Goal: Information Seeking & Learning: Learn about a topic

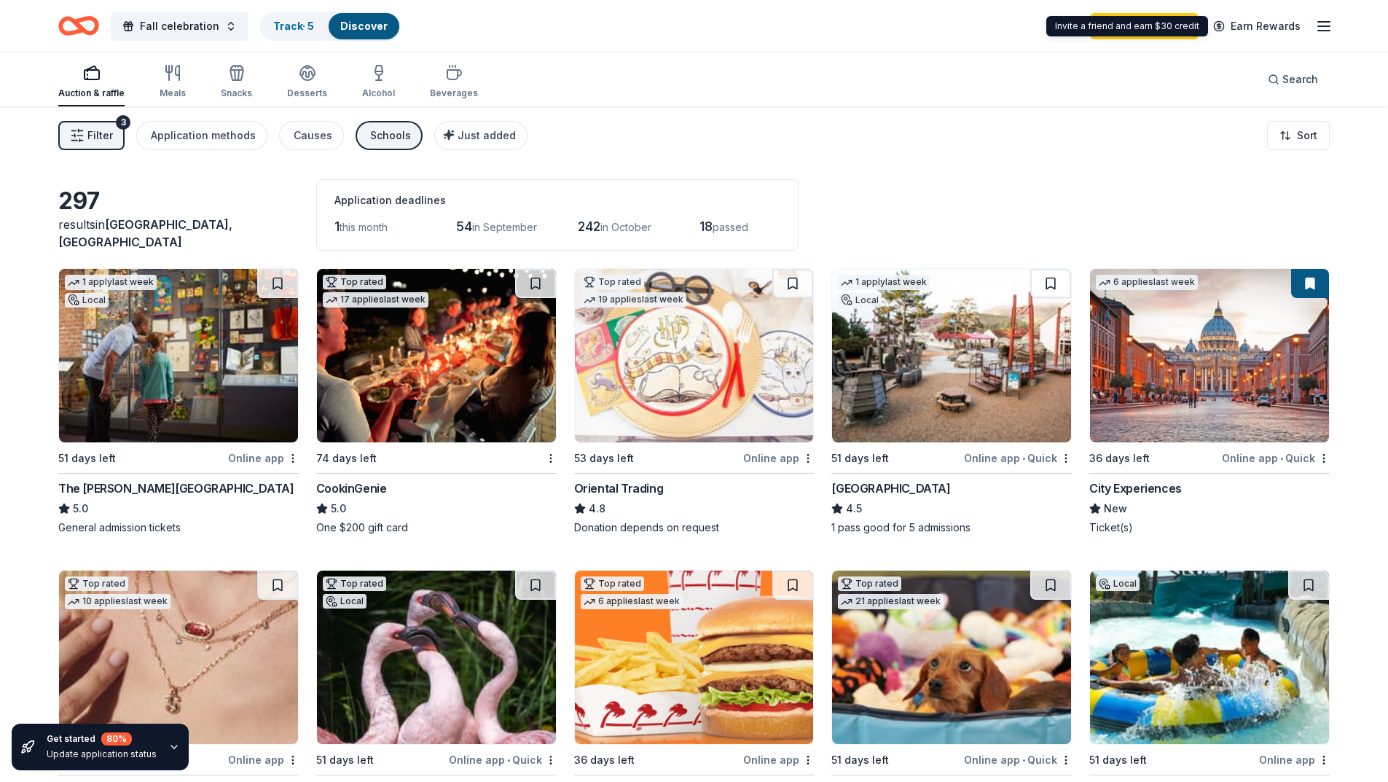
click at [1146, 27] on div "Invite a friend and earn $30 credit Invite a friend and earn $30 credit" at bounding box center [1127, 26] width 162 height 20
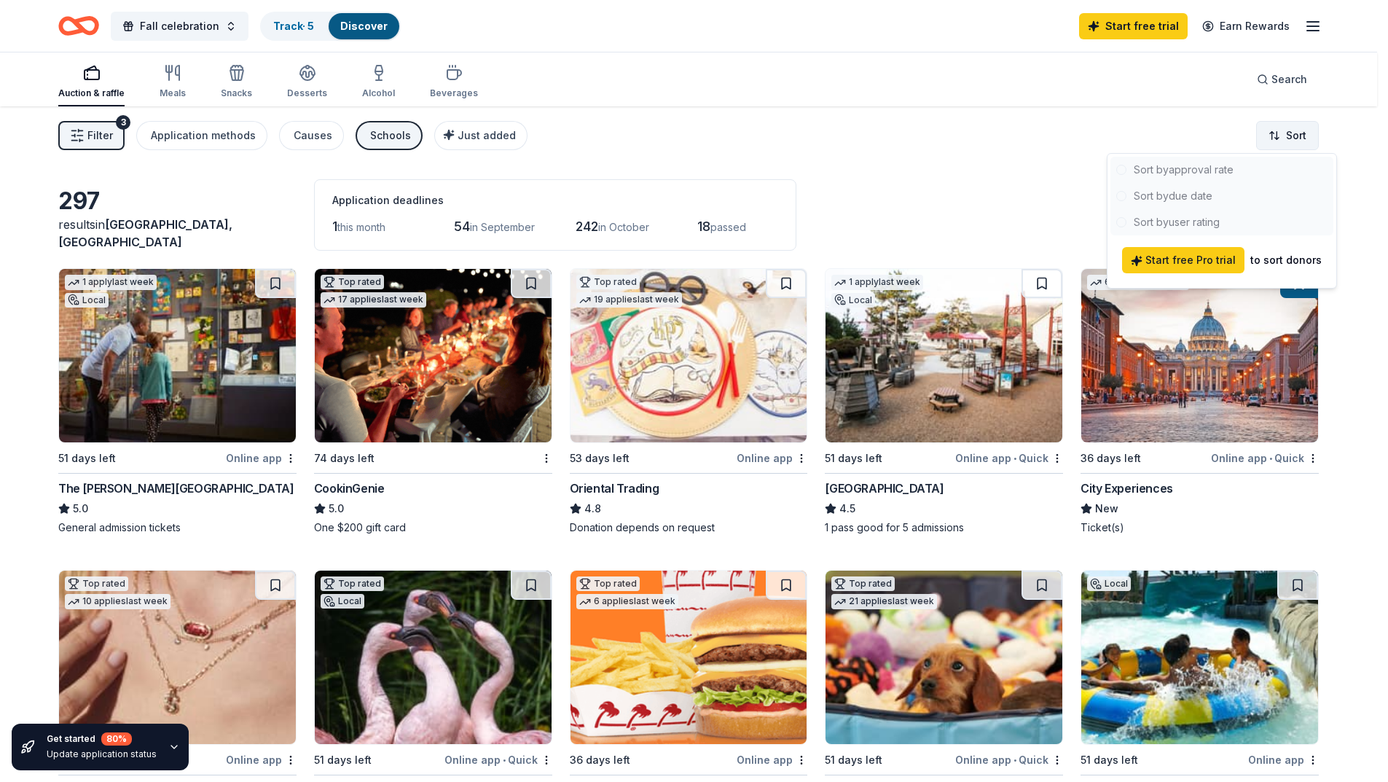
click at [1291, 140] on html "Fall celebration Track · 5 Discover Start free trial Earn Rewards Auction & raf…" at bounding box center [694, 391] width 1388 height 782
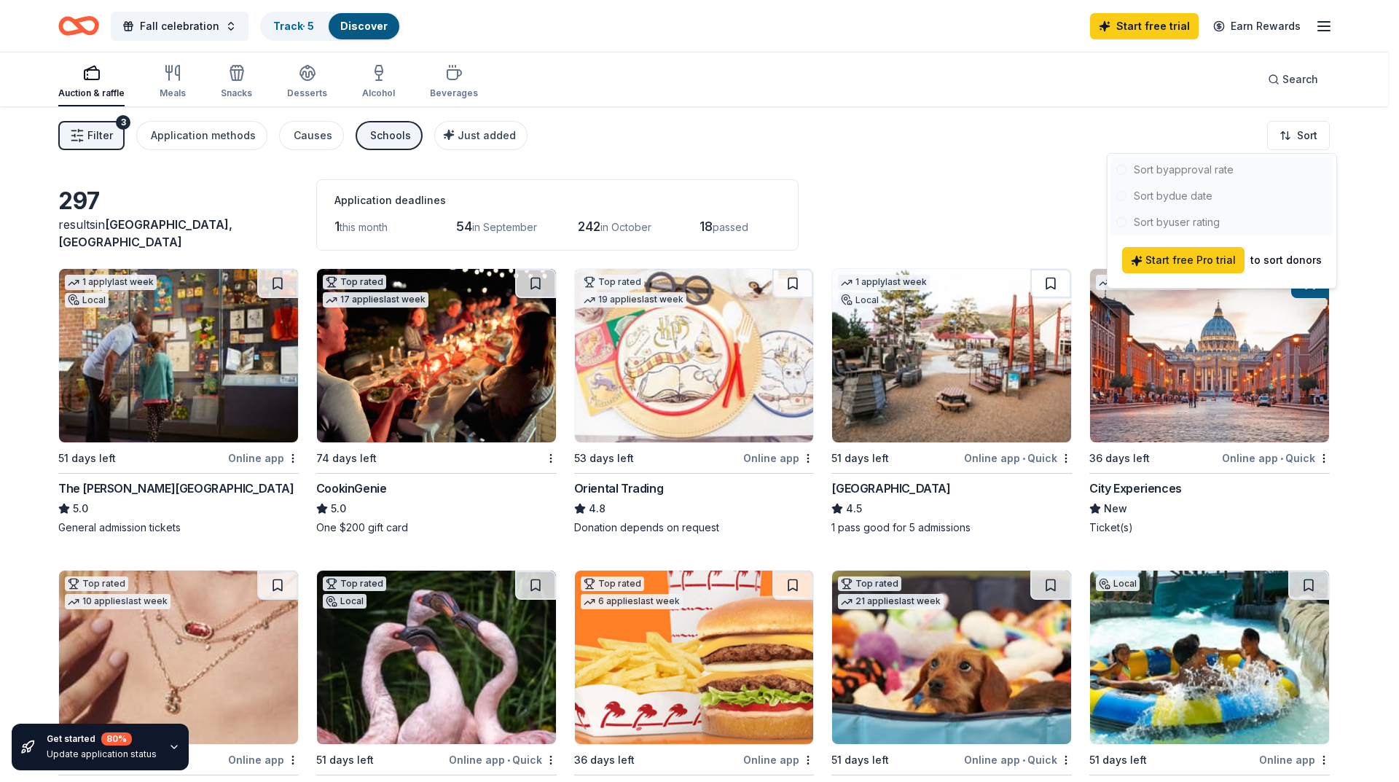
click at [1061, 224] on html "Fall celebration Track · 5 Discover Start free trial Earn Rewards Auction & raf…" at bounding box center [699, 391] width 1399 height 782
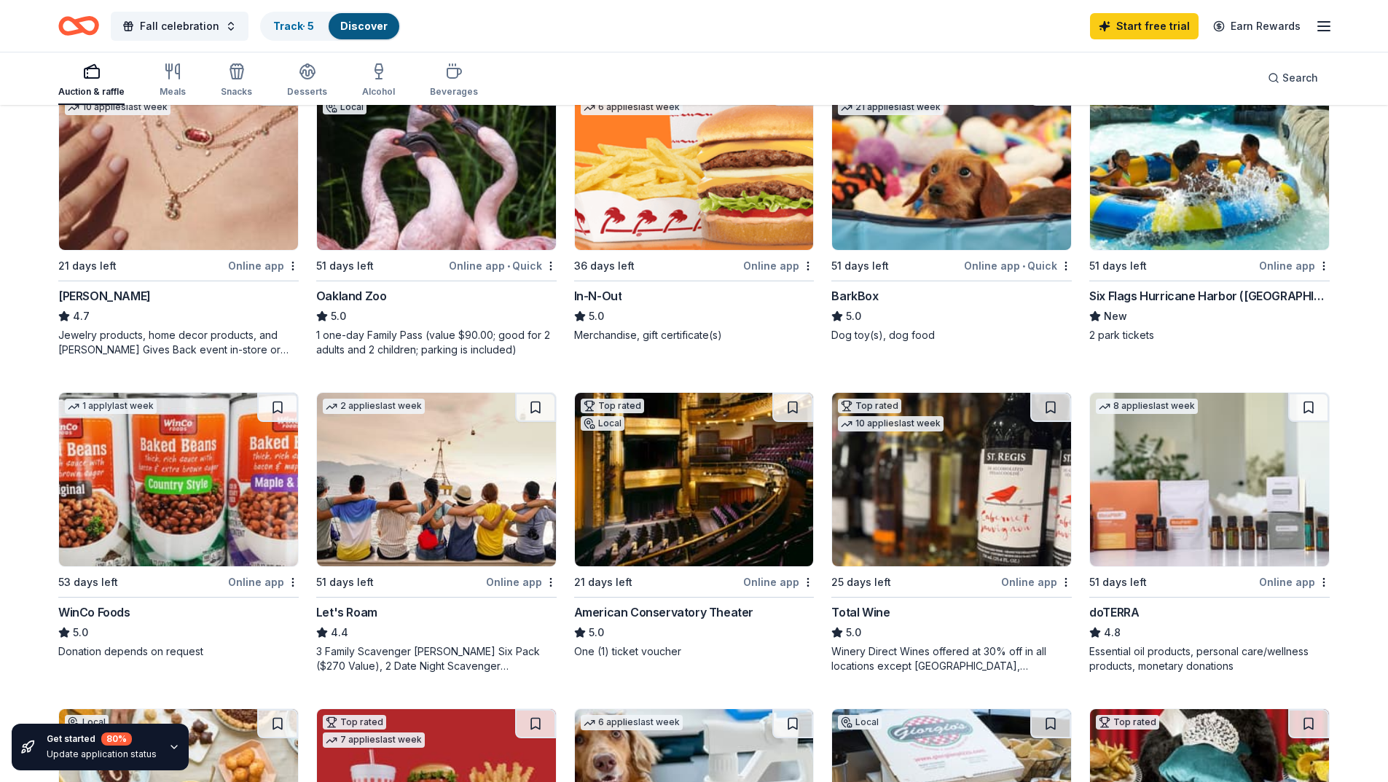
scroll to position [583, 0]
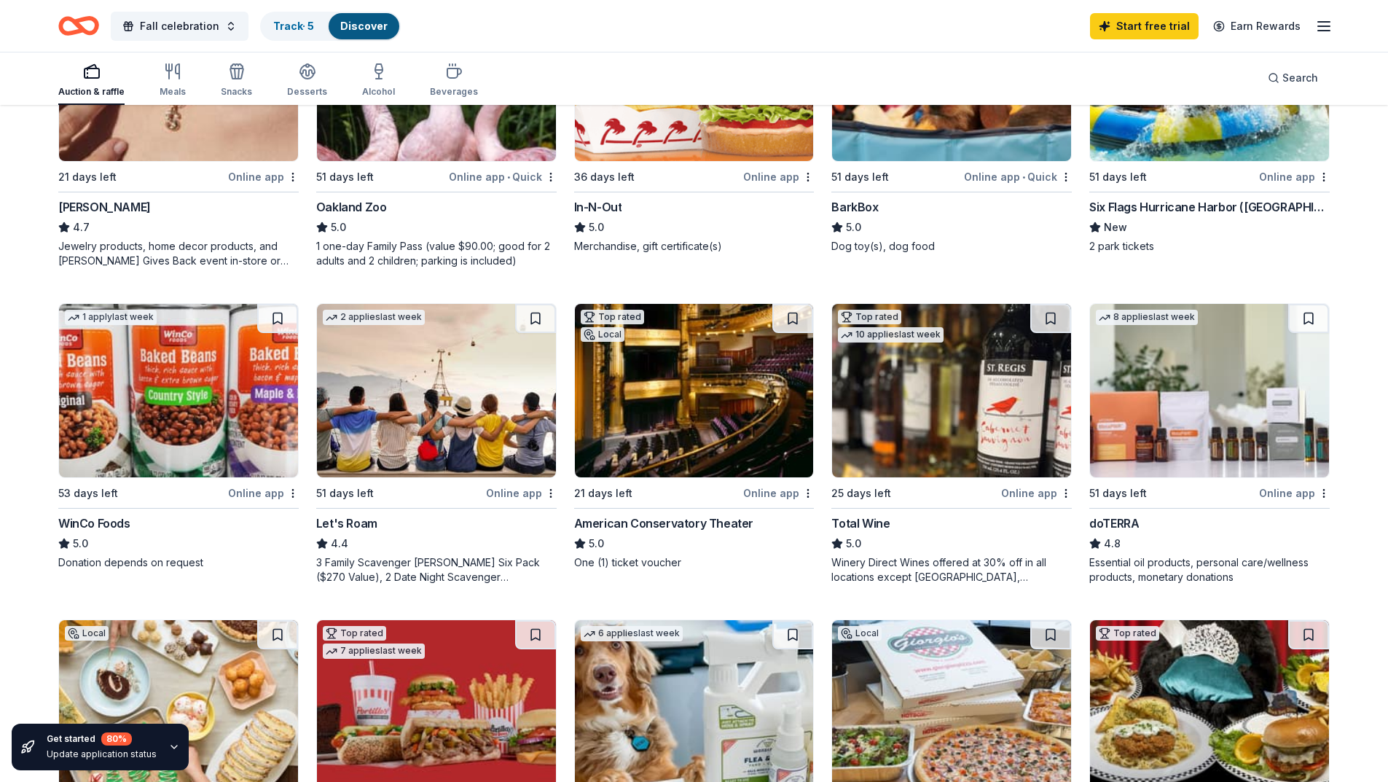
click at [171, 746] on icon "button" at bounding box center [174, 746] width 6 height 3
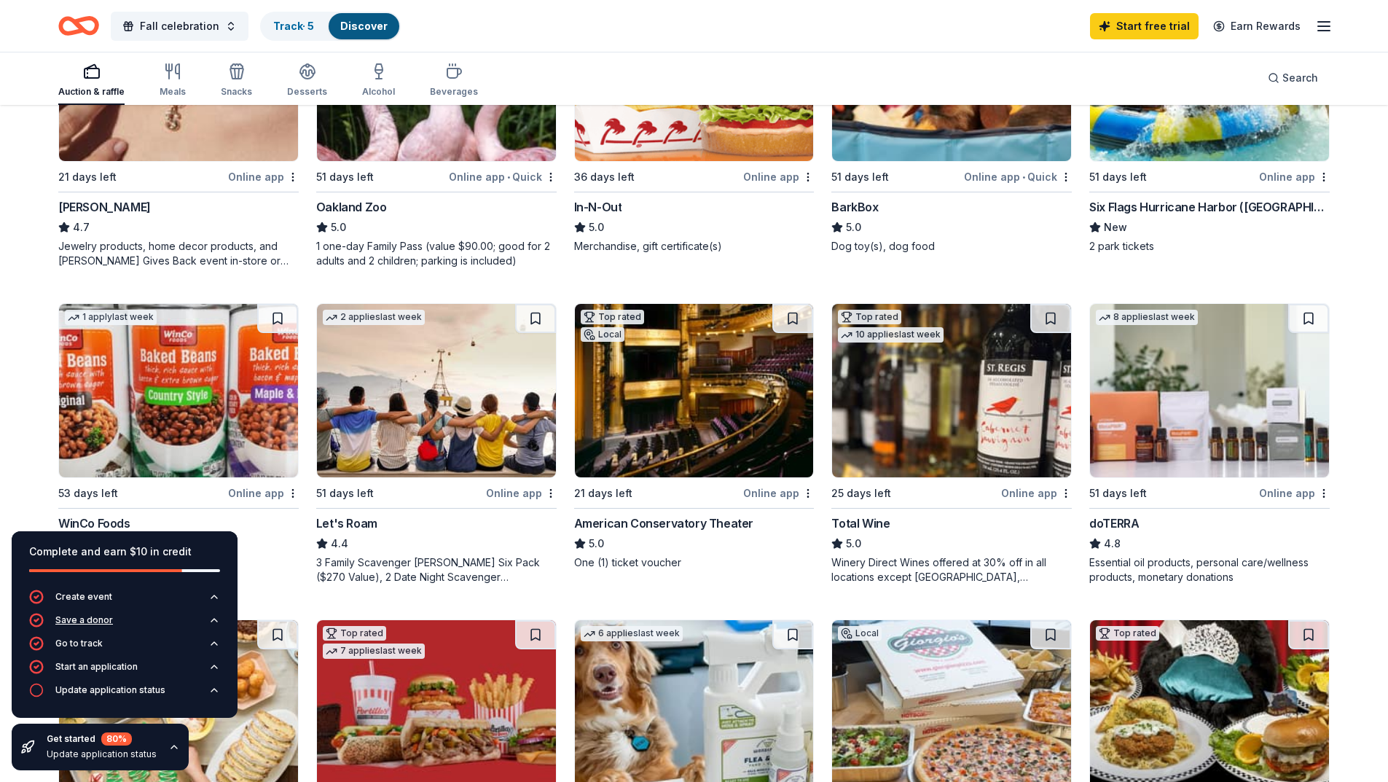
click at [106, 619] on div "Save a donor" at bounding box center [84, 620] width 58 height 12
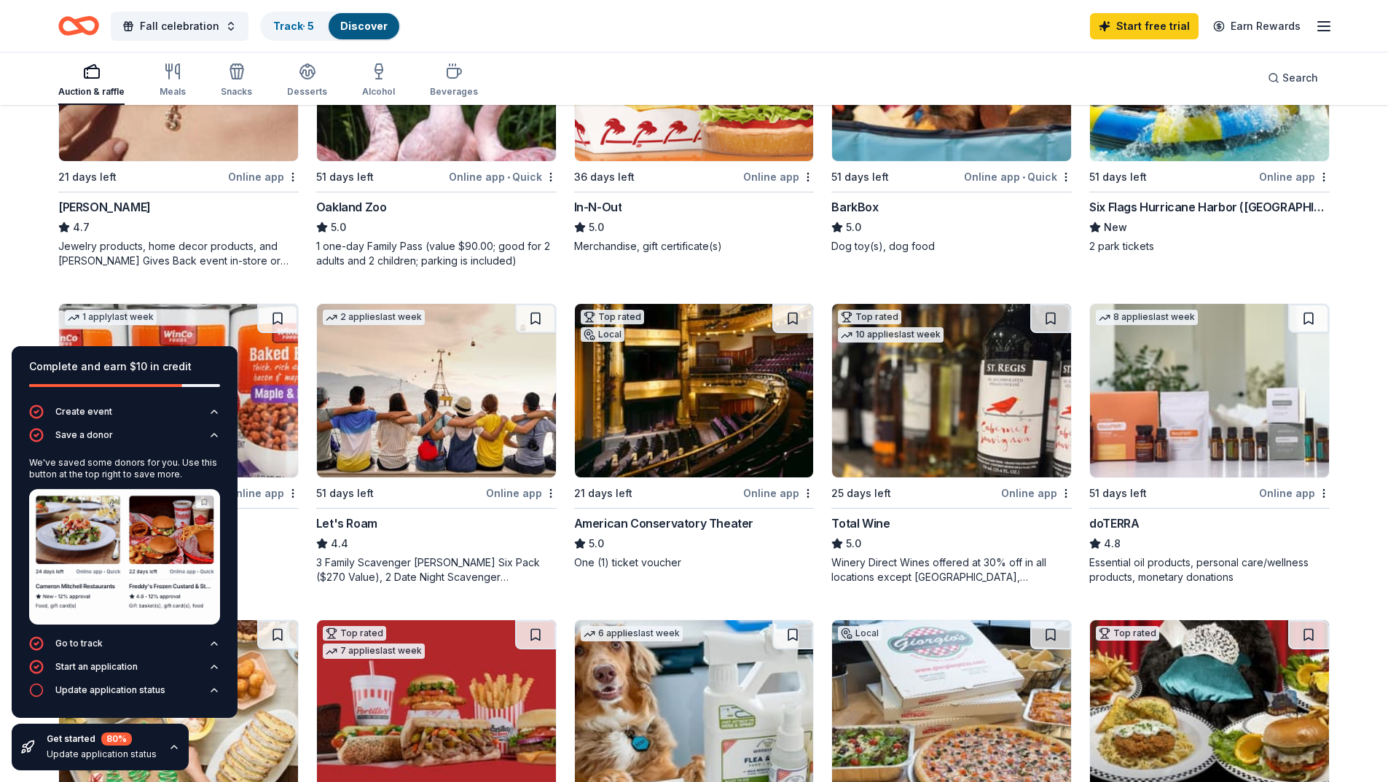
click at [277, 547] on div "5.0" at bounding box center [178, 543] width 240 height 17
click at [410, 513] on div "2 applies last week 51 days left Online app Let's Roam 4.4 3 Family Scavenger […" at bounding box center [436, 443] width 240 height 281
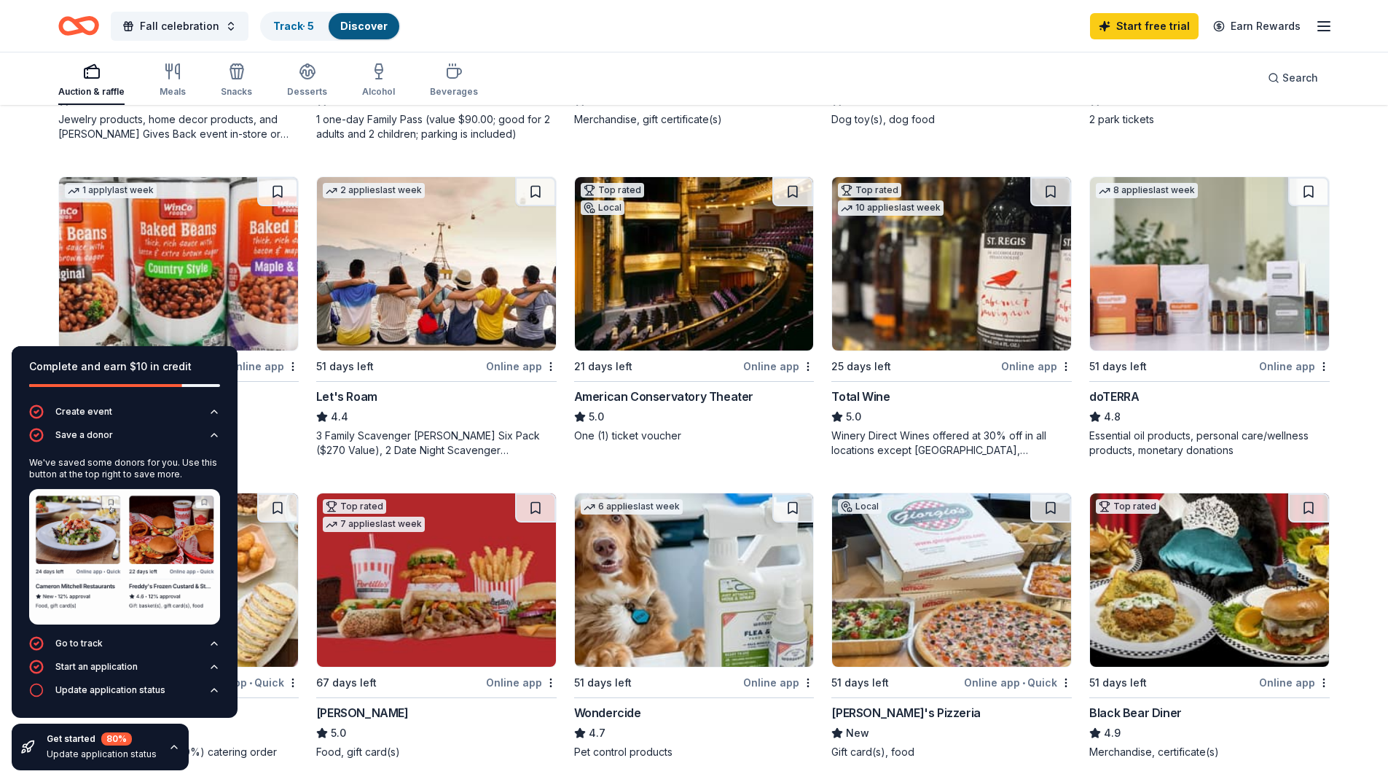
scroll to position [802, 0]
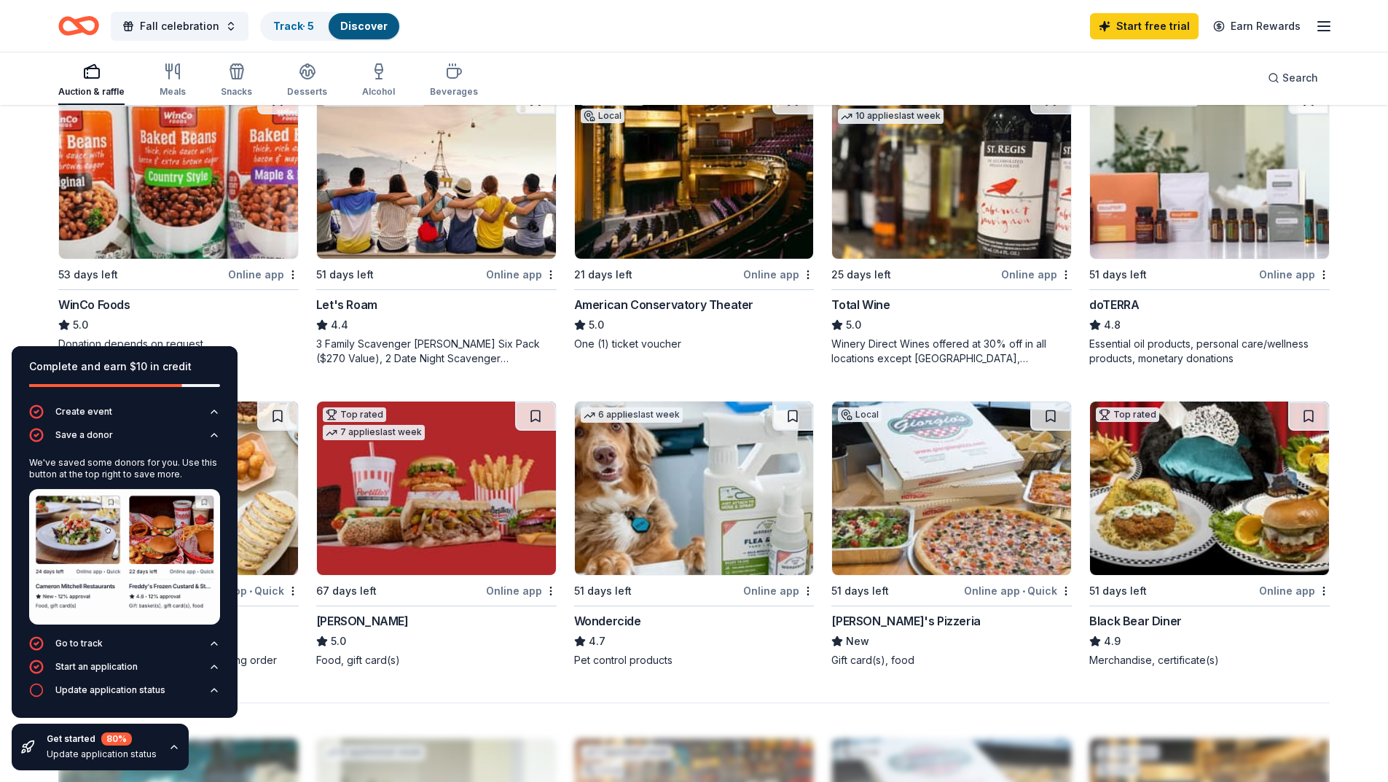
click at [563, 192] on div "1 apply last week Local 51 days left Online app The [PERSON_NAME][GEOGRAPHIC_DA…" at bounding box center [694, 67] width 1272 height 1201
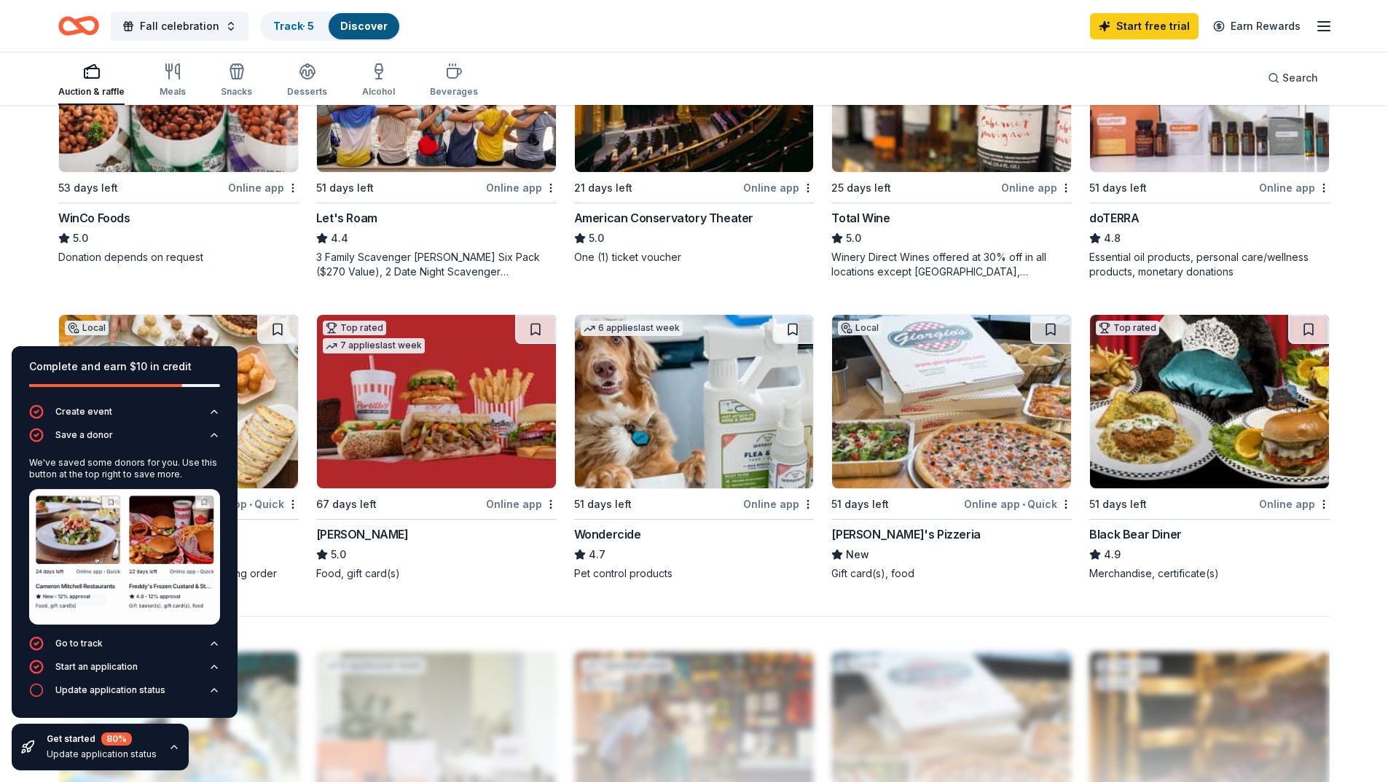
scroll to position [1093, 0]
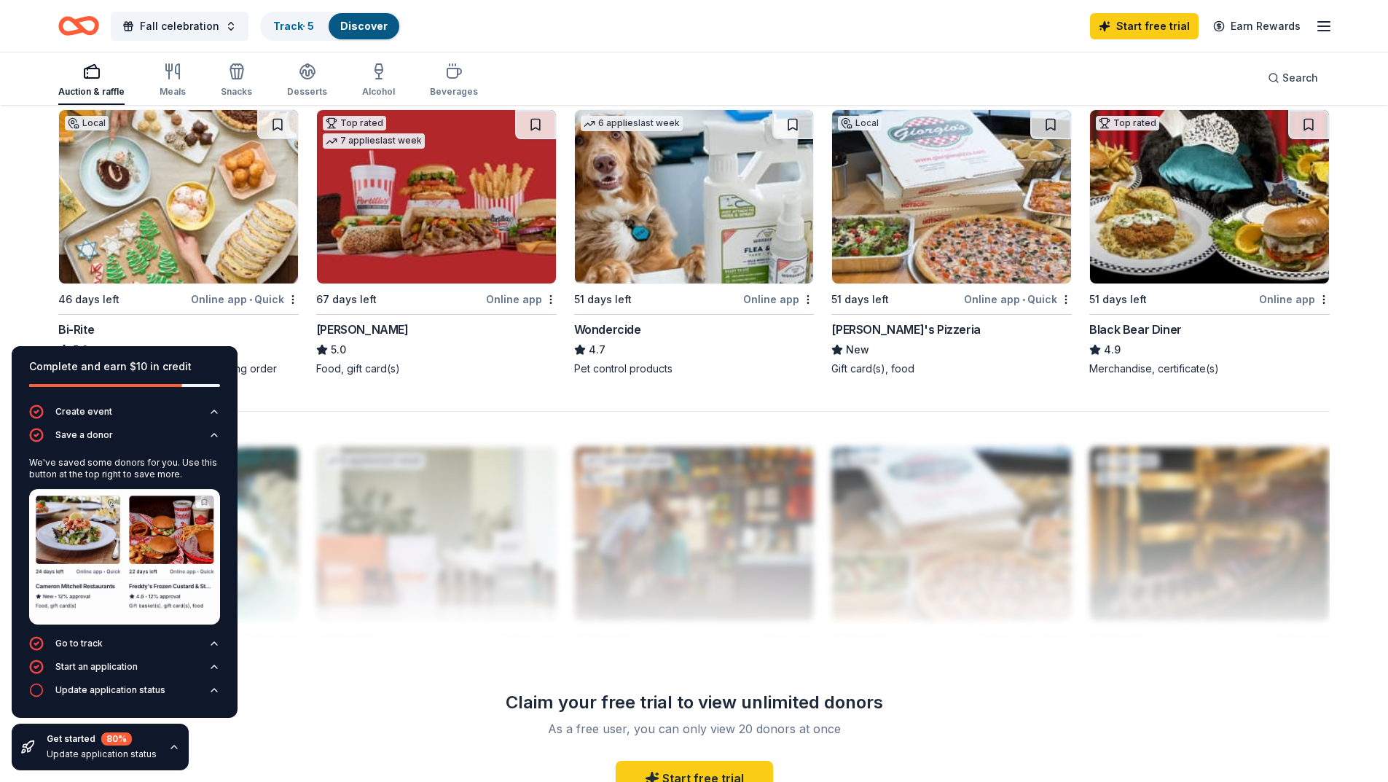
click at [19, 163] on div "297 results in [GEOGRAPHIC_DATA], [GEOGRAPHIC_DATA] Application deadlines 1 thi…" at bounding box center [694, 4] width 1388 height 1982
drag, startPoint x: 8, startPoint y: 259, endPoint x: 25, endPoint y: 228, distance: 34.9
drag, startPoint x: 25, startPoint y: 228, endPoint x: 20, endPoint y: 200, distance: 28.8
drag, startPoint x: 20, startPoint y: 200, endPoint x: 33, endPoint y: 157, distance: 44.0
click at [33, 157] on div "297 results in [GEOGRAPHIC_DATA], [GEOGRAPHIC_DATA] Application deadlines 1 thi…" at bounding box center [694, 4] width 1388 height 1982
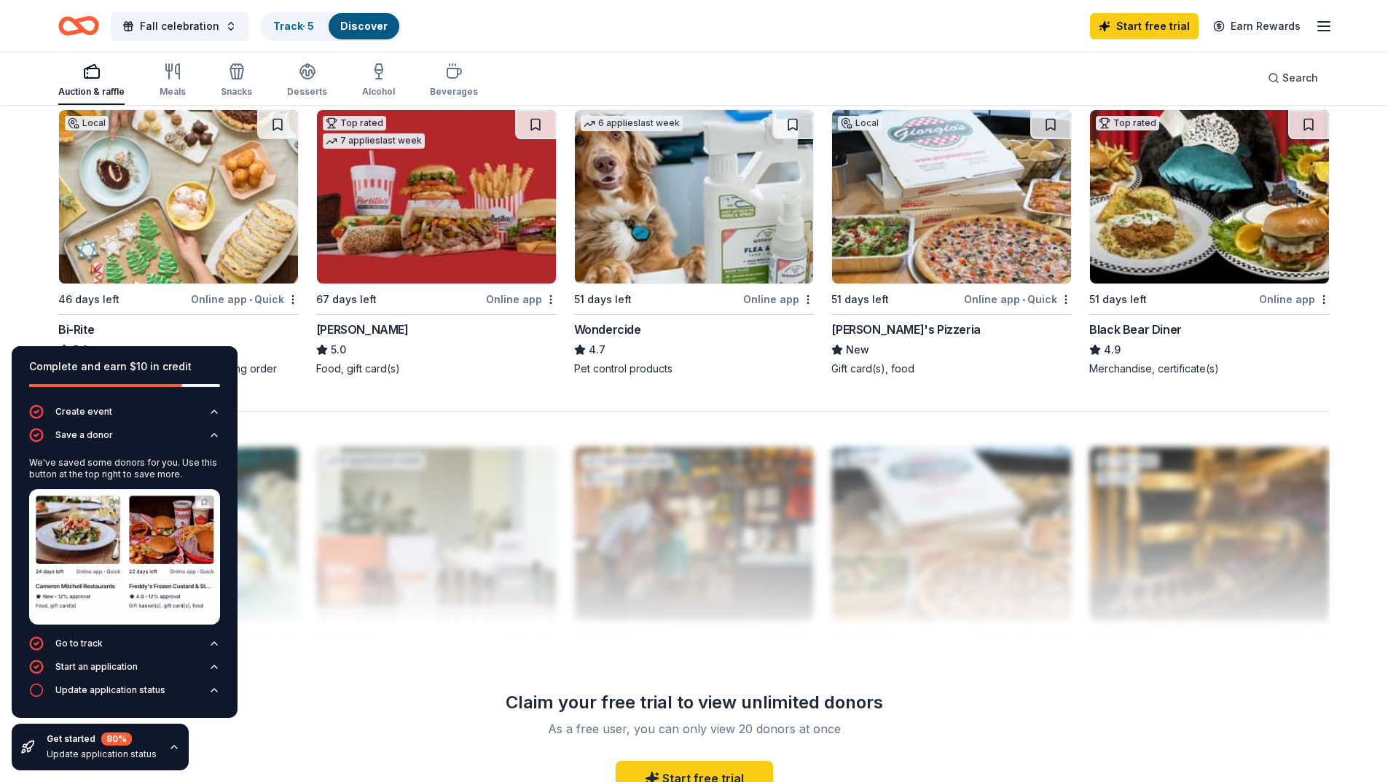
click at [168, 740] on div "Get started 80 % Update application status" at bounding box center [100, 747] width 177 height 47
click at [168, 745] on icon "button" at bounding box center [174, 747] width 12 height 12
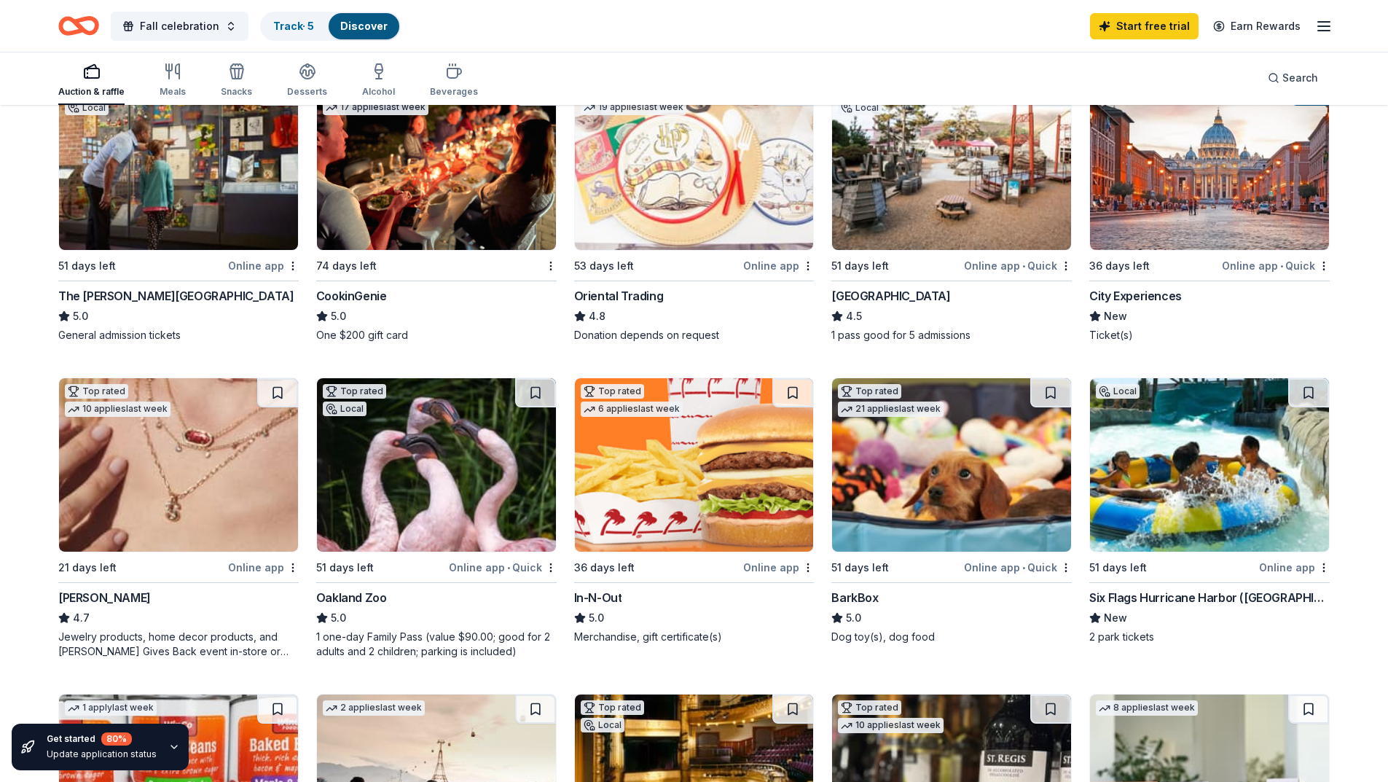
scroll to position [219, 0]
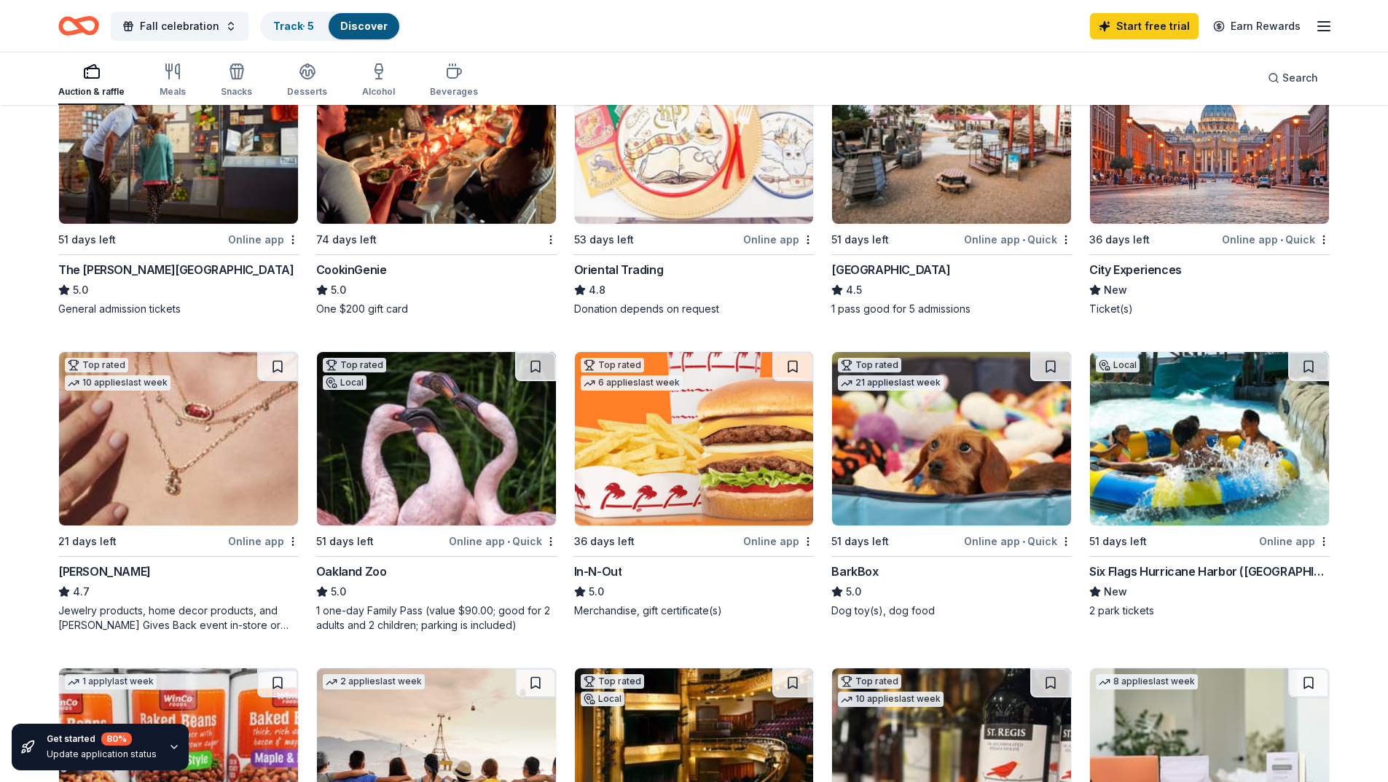
click at [458, 463] on img at bounding box center [436, 438] width 239 height 173
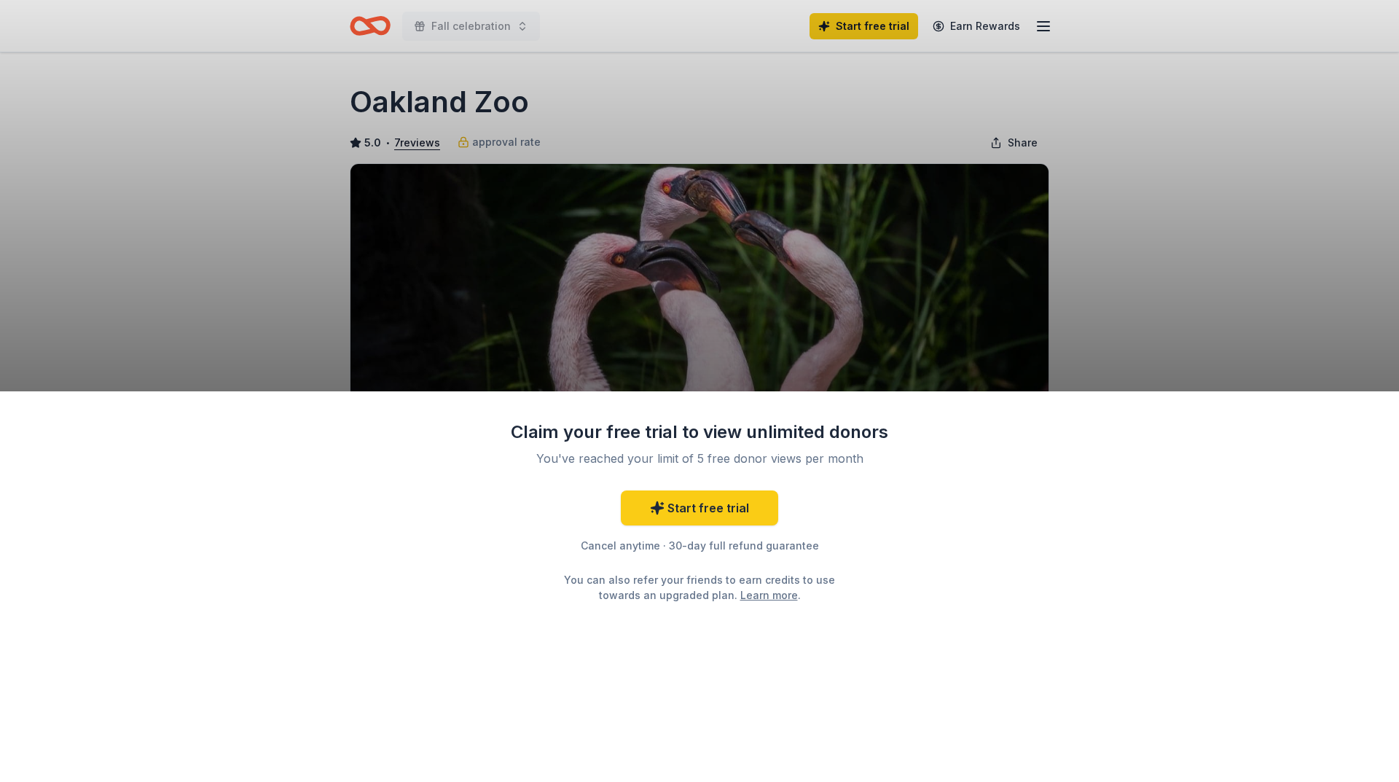
click at [334, 291] on div "Claim your free trial to view unlimited donors You've reached your limit of 5 f…" at bounding box center [699, 391] width 1399 height 782
